Goal: Task Accomplishment & Management: Manage account settings

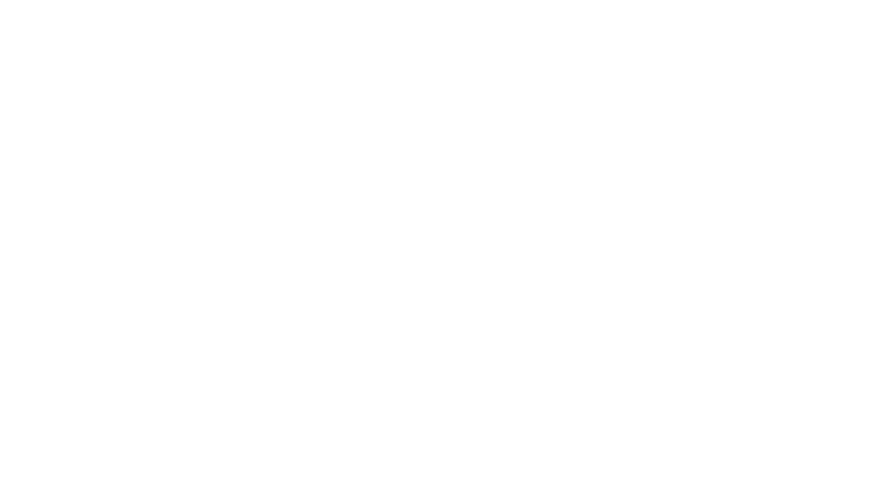
click at [876, 19] on body at bounding box center [447, 246] width 895 height 493
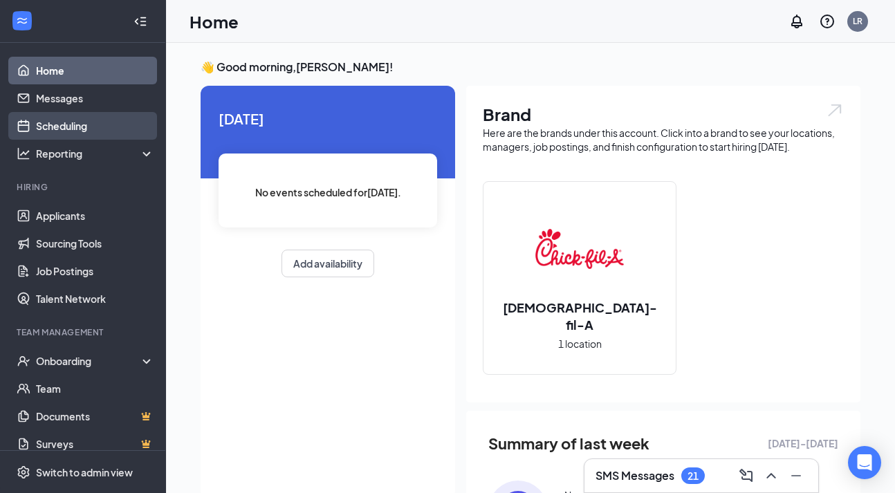
click at [91, 133] on link "Scheduling" at bounding box center [95, 126] width 118 height 28
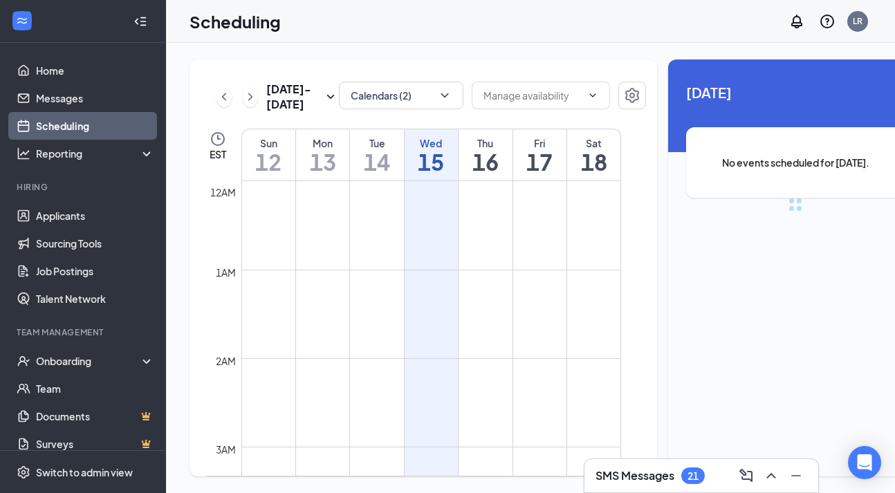
scroll to position [680, 0]
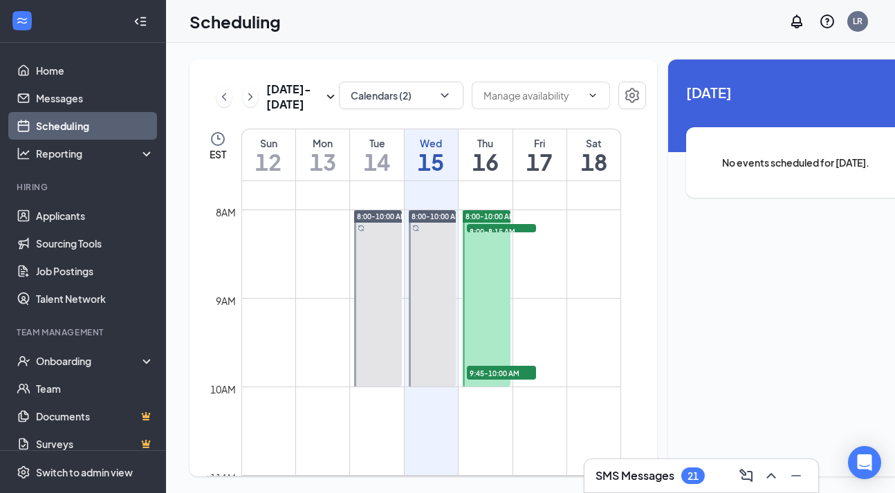
click at [351, 112] on div "Calendars (2)" at bounding box center [401, 97] width 125 height 30
click at [353, 91] on button "Calendars (2)" at bounding box center [401, 96] width 125 height 28
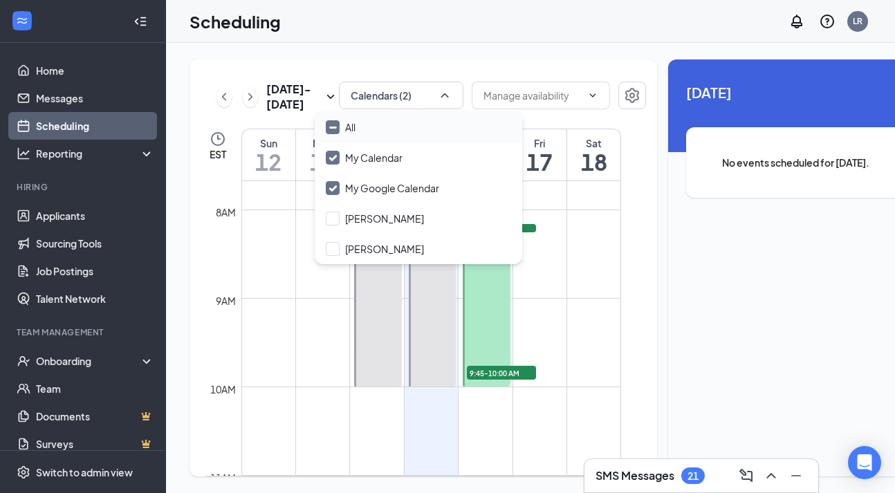
click at [347, 130] on div "All" at bounding box center [350, 127] width 10 height 14
click at [347, 130] on input "All" at bounding box center [341, 127] width 30 height 14
checkbox input "true"
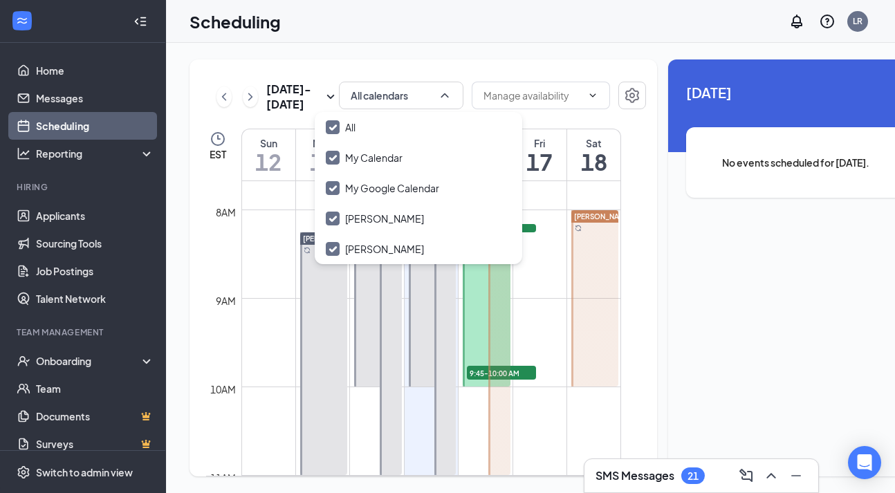
click at [493, 37] on div "Scheduling LR" at bounding box center [530, 21] width 729 height 43
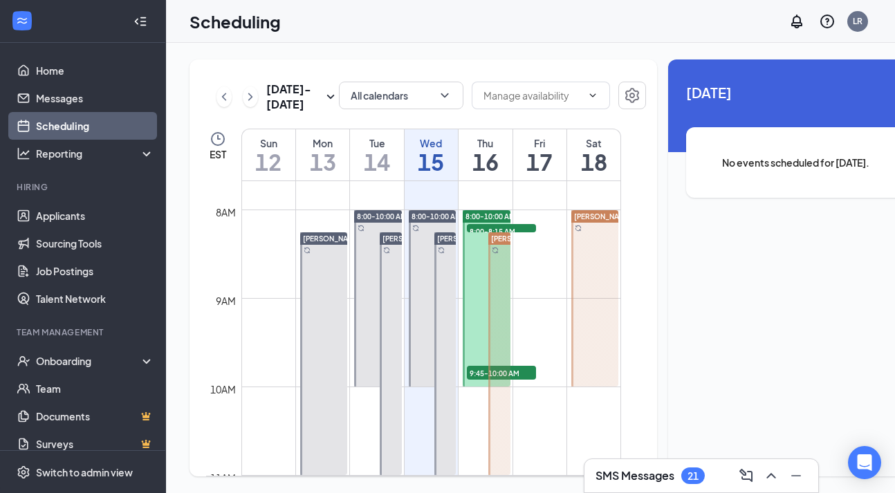
click at [446, 243] on span "[PERSON_NAME]" at bounding box center [466, 239] width 58 height 8
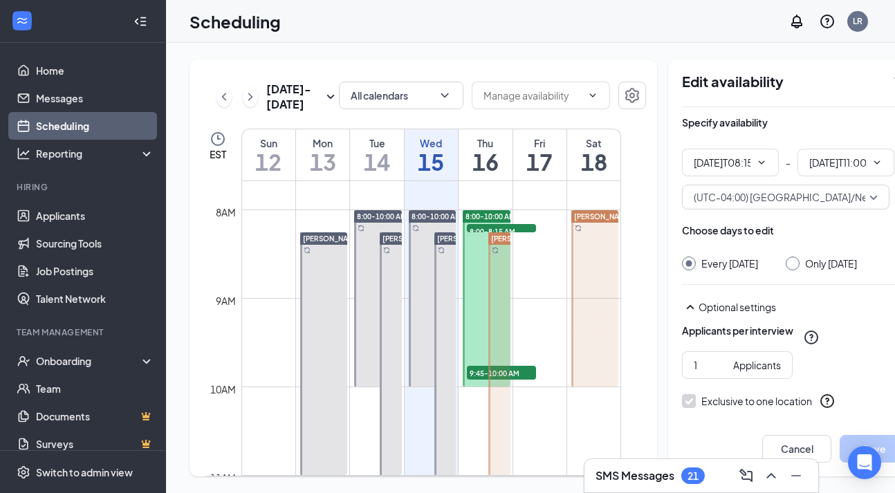
type input "08:15 AM"
type input "11:00 AM"
click at [504, 243] on span "[PERSON_NAME]" at bounding box center [520, 239] width 58 height 8
type input "08:15 AM"
type input "11:00 AM"
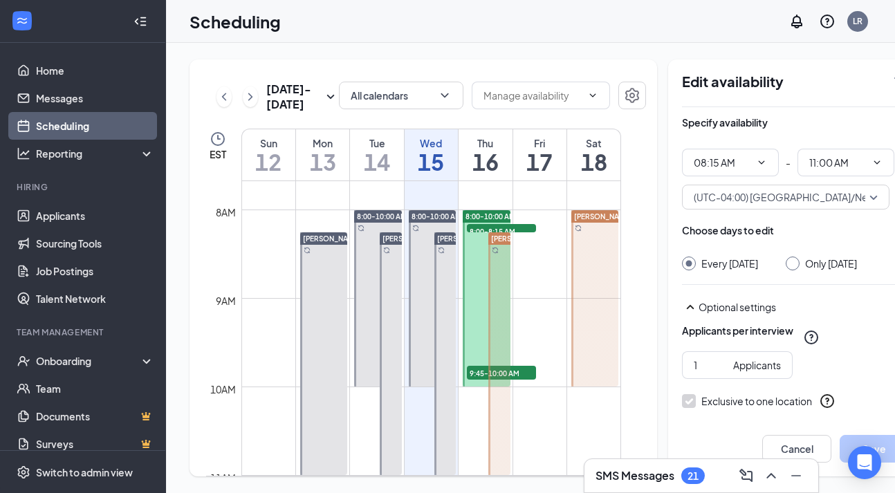
click at [491, 221] on span "8:00-10:00 AM" at bounding box center [491, 217] width 50 height 10
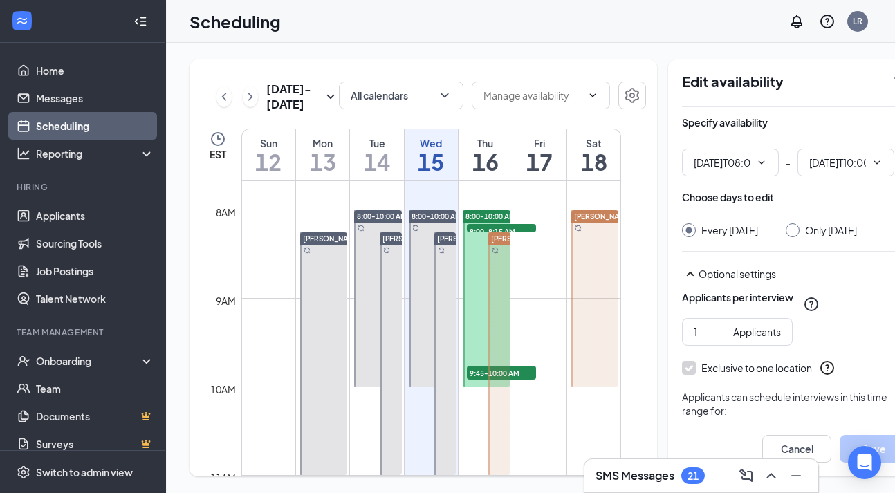
type input "08:00 AM"
type input "10:00 AM"
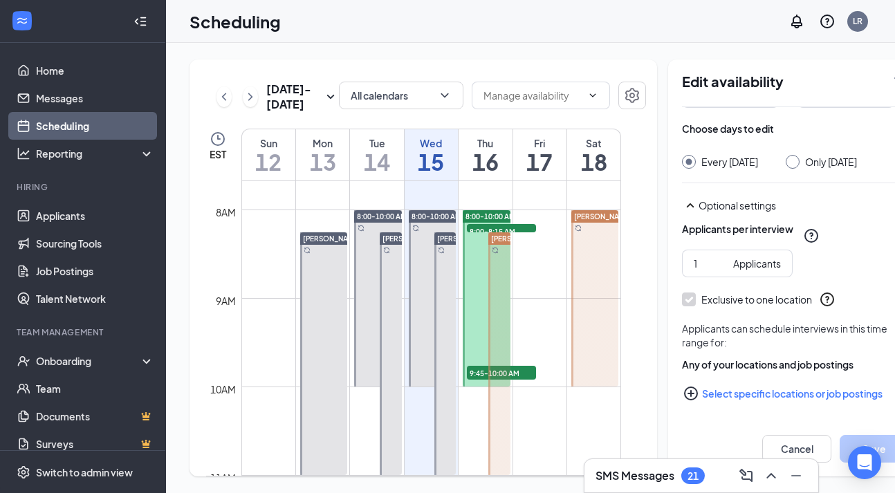
click at [502, 243] on span "[PERSON_NAME]" at bounding box center [520, 239] width 58 height 8
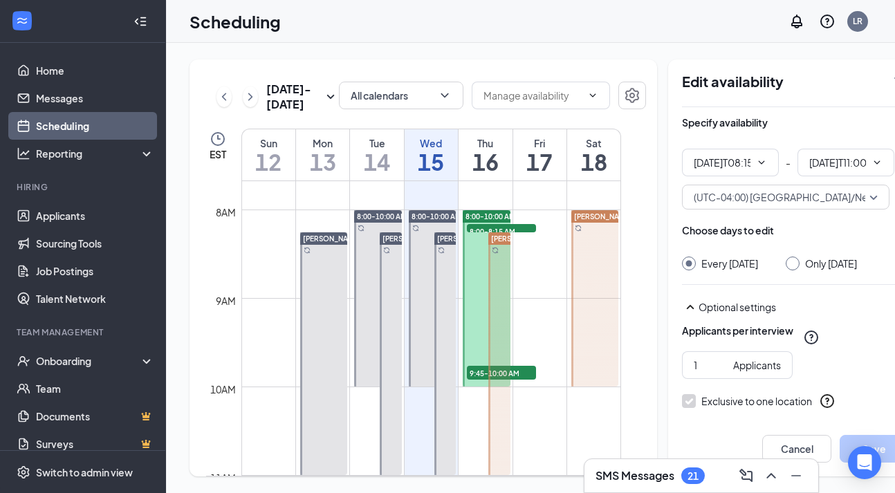
type input "08:15 AM"
type input "11:00 AM"
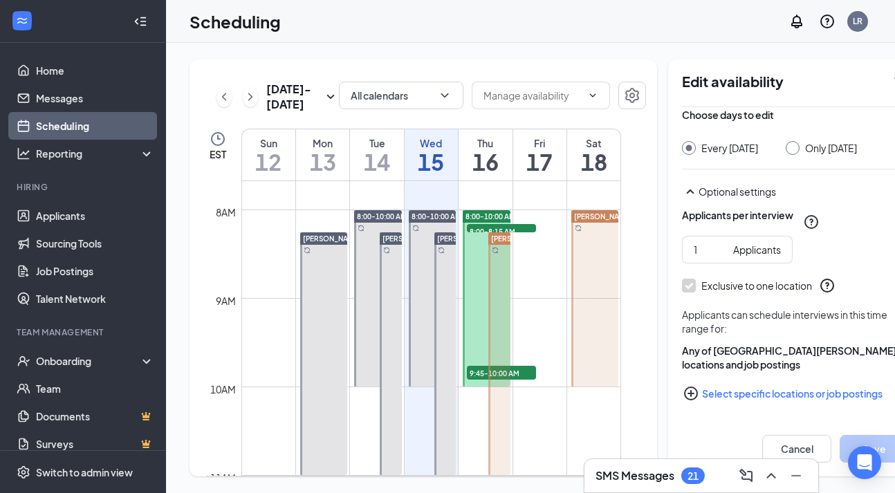
click at [480, 221] on span "8:00-10:00 AM" at bounding box center [491, 217] width 50 height 10
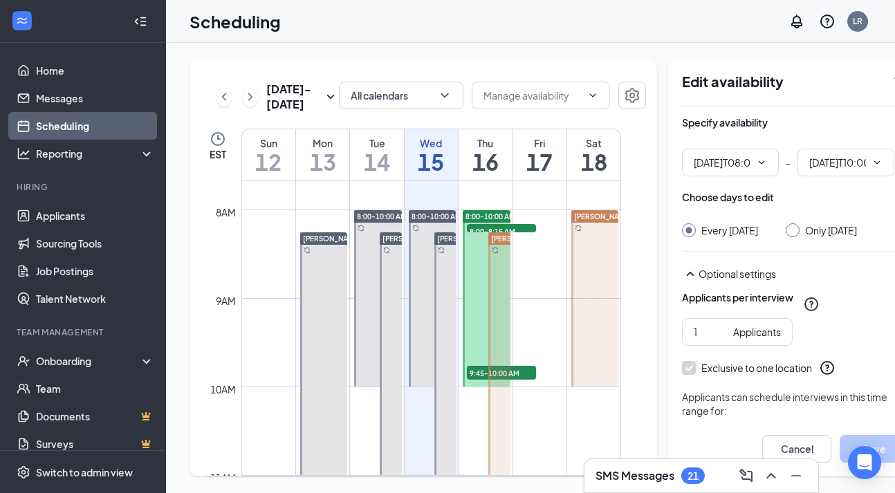
type input "08:00 AM"
type input "10:00 AM"
click at [526, 238] on span "8:00-8:15 AM" at bounding box center [501, 231] width 69 height 14
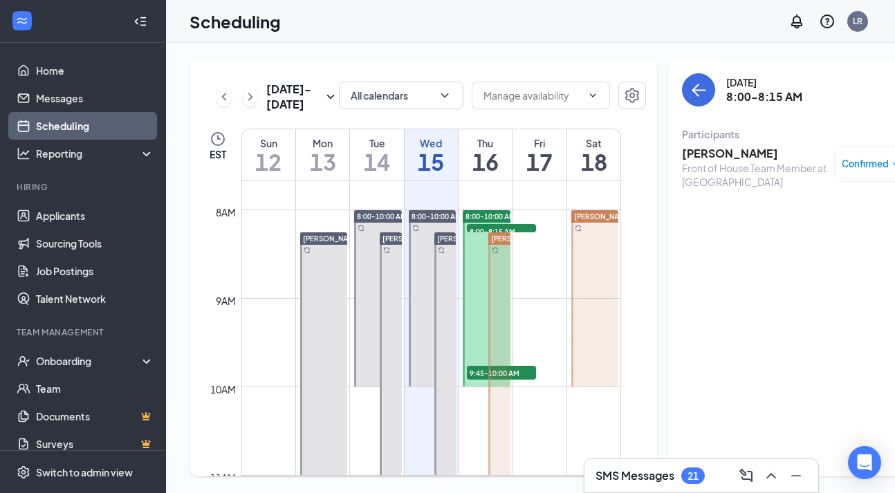
click at [519, 380] on span "9:45-10:00 AM" at bounding box center [501, 373] width 69 height 14
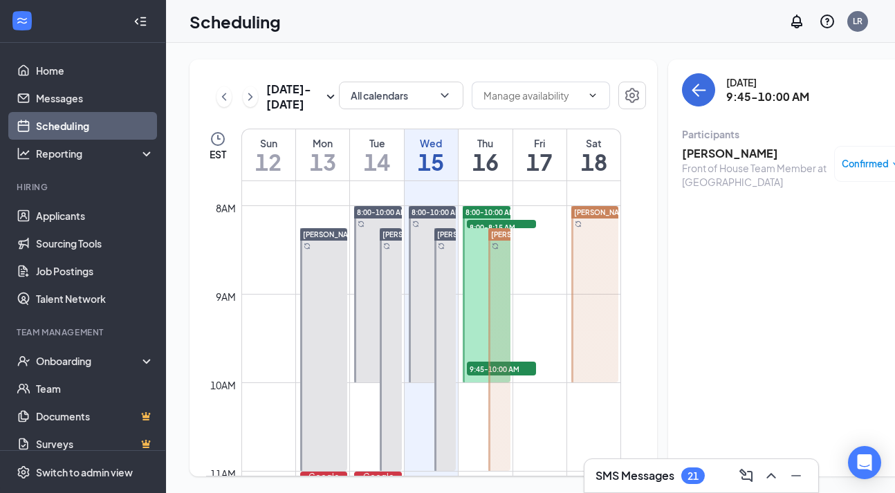
scroll to position [692, 0]
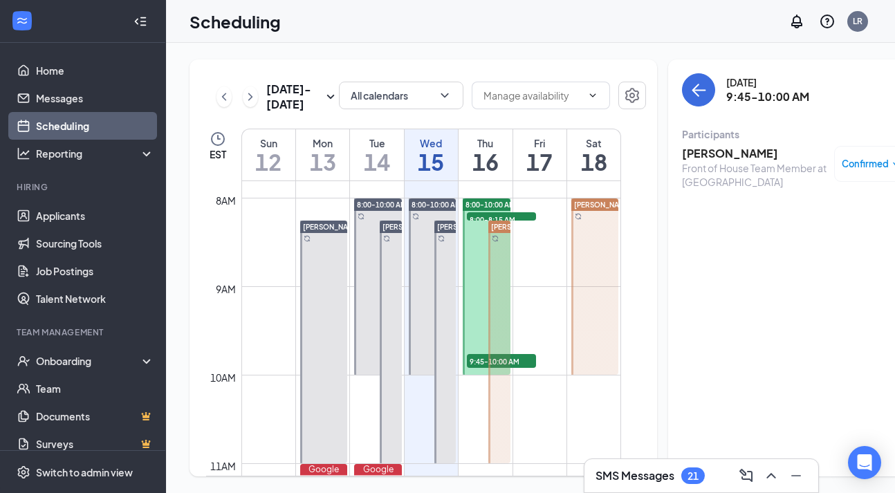
click at [748, 251] on div "[DATE] 9:45-10:00 AM Participants [PERSON_NAME] Front of House Team Member at A…" at bounding box center [795, 267] width 255 height 417
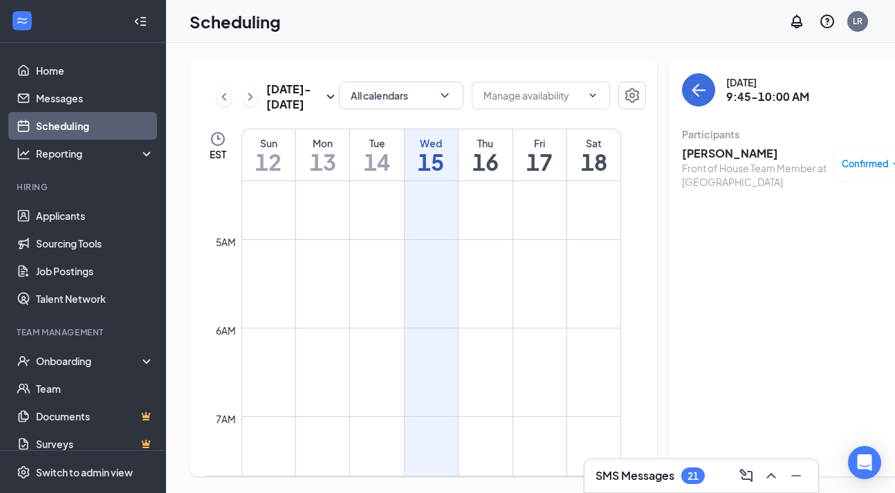
scroll to position [384, 0]
click at [796, 327] on div "[DATE] 9:45-10:00 AM Participants [PERSON_NAME] Front of House Team Member at A…" at bounding box center [795, 267] width 255 height 417
